Goal: Use online tool/utility: Utilize a website feature to perform a specific function

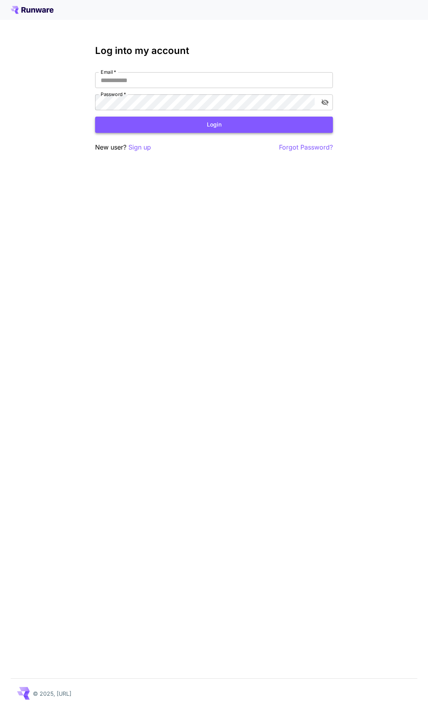
type input "**********"
click at [235, 125] on button "Login" at bounding box center [214, 125] width 238 height 16
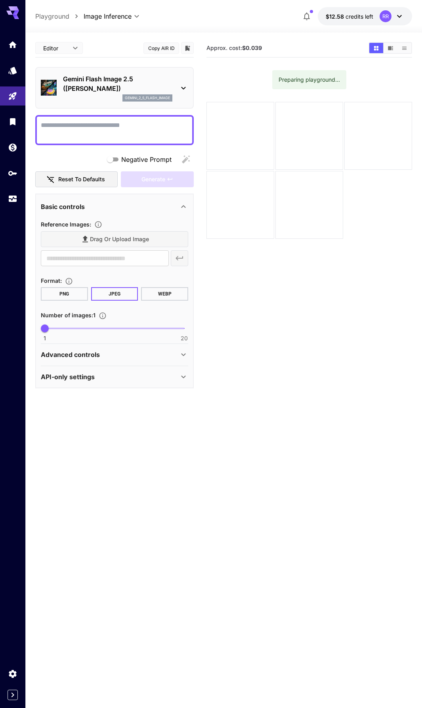
click at [132, 127] on textarea "Negative Prompt" at bounding box center [115, 130] width 148 height 19
